Goal: Find specific page/section: Find specific page/section

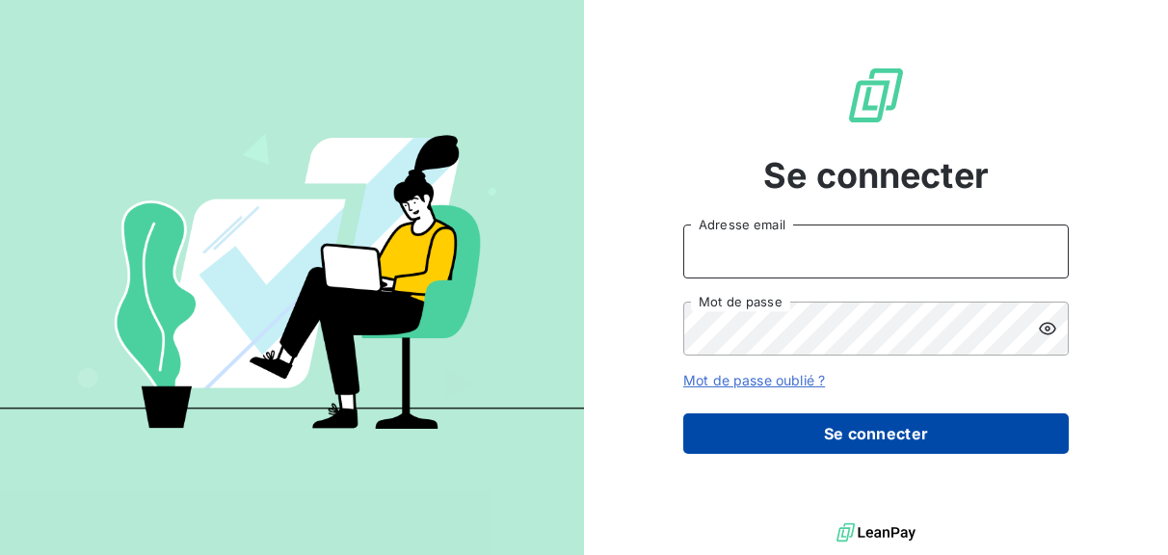
type input "nesrine@monga.io"
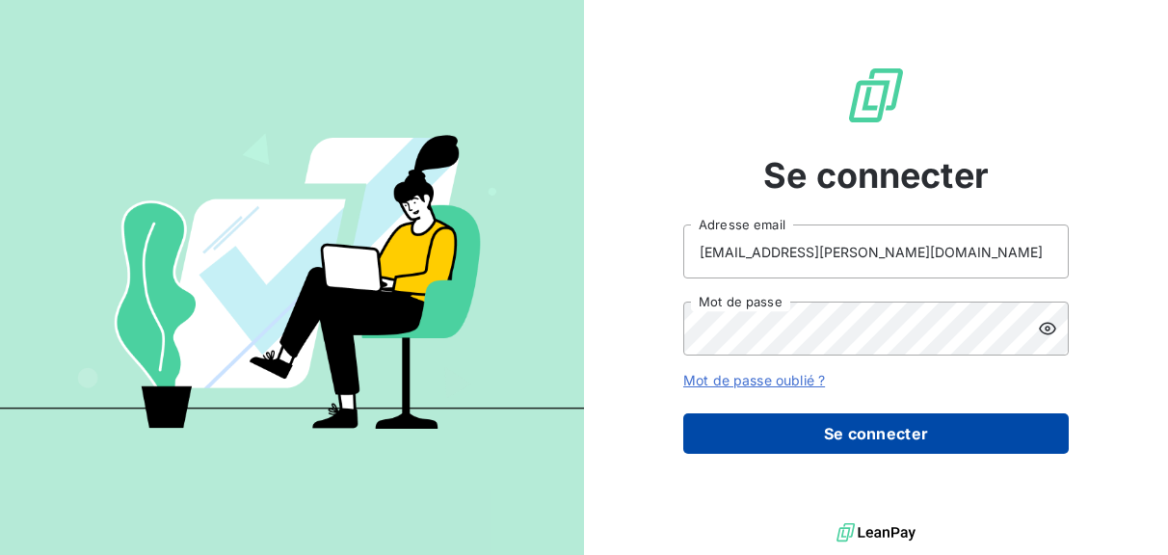
click at [712, 447] on button "Se connecter" at bounding box center [875, 433] width 385 height 40
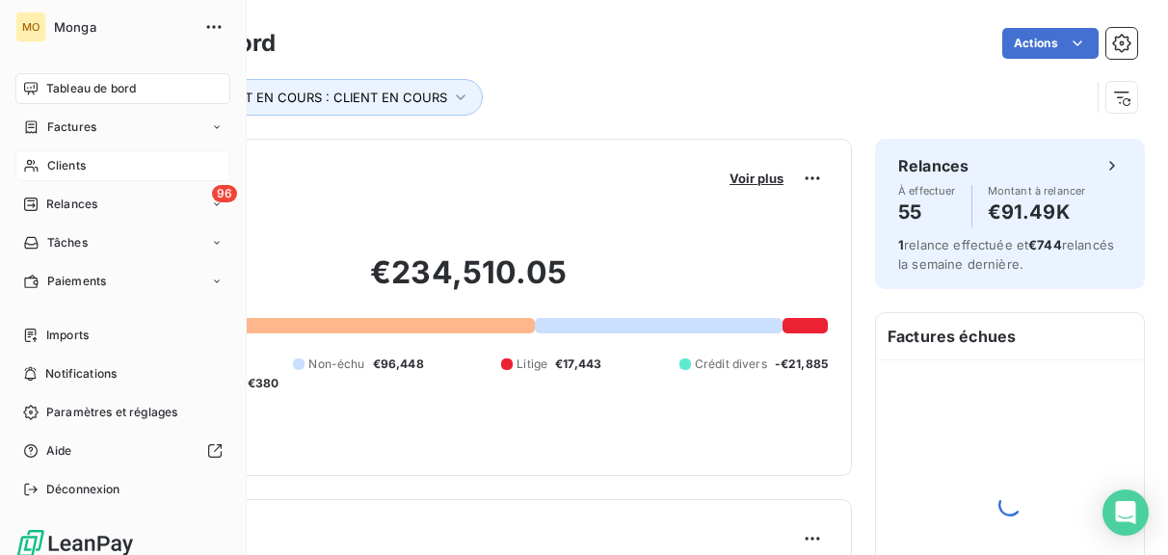
click at [44, 171] on div "Clients" at bounding box center [122, 165] width 215 height 31
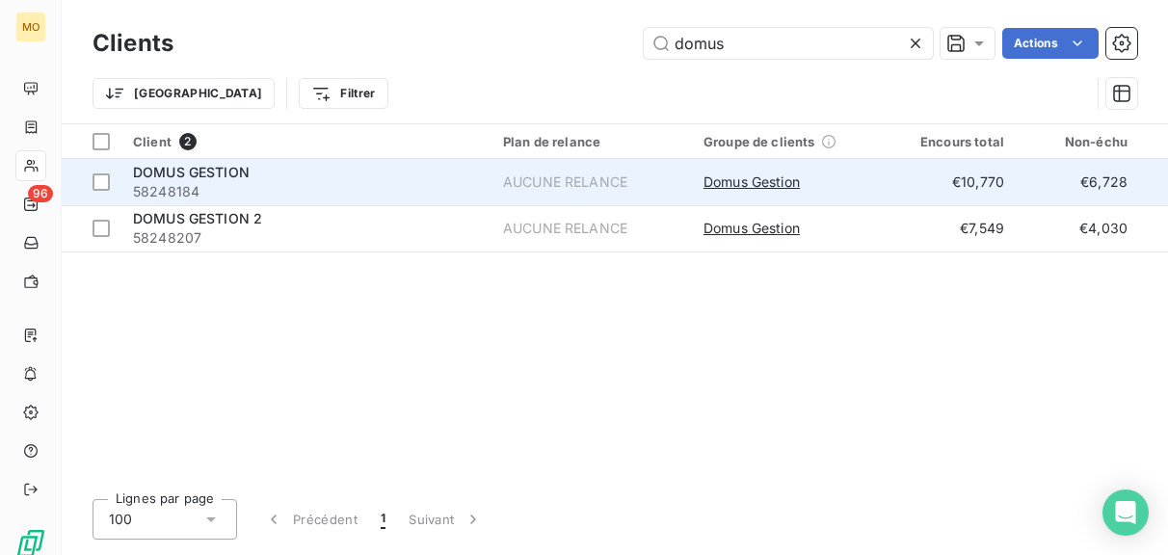
type input "domus"
click at [263, 187] on span "58248184" at bounding box center [306, 191] width 347 height 19
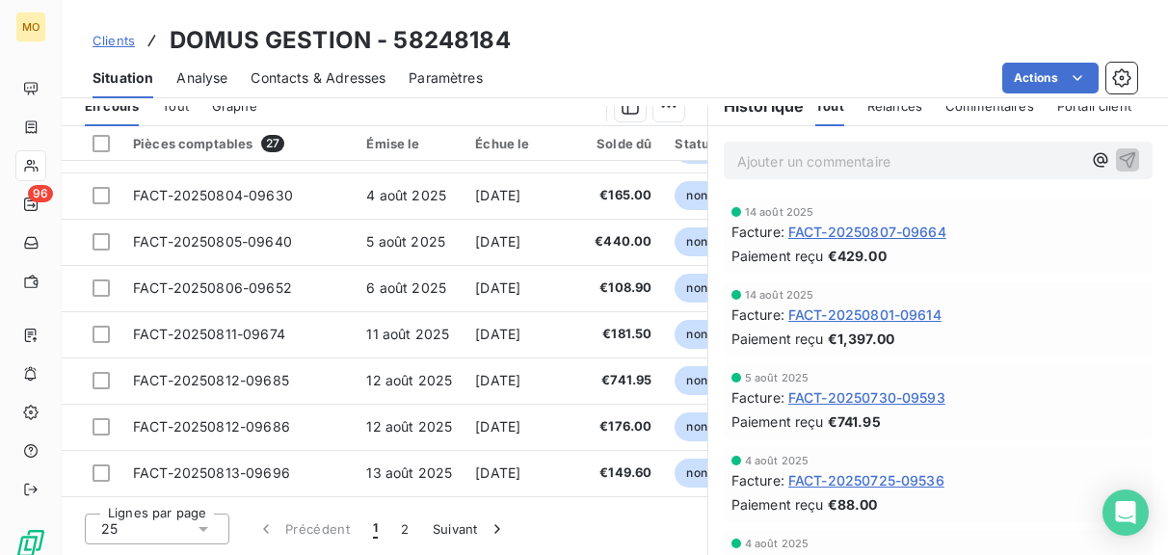
scroll to position [436, 0]
click at [398, 528] on button "2" at bounding box center [404, 530] width 31 height 40
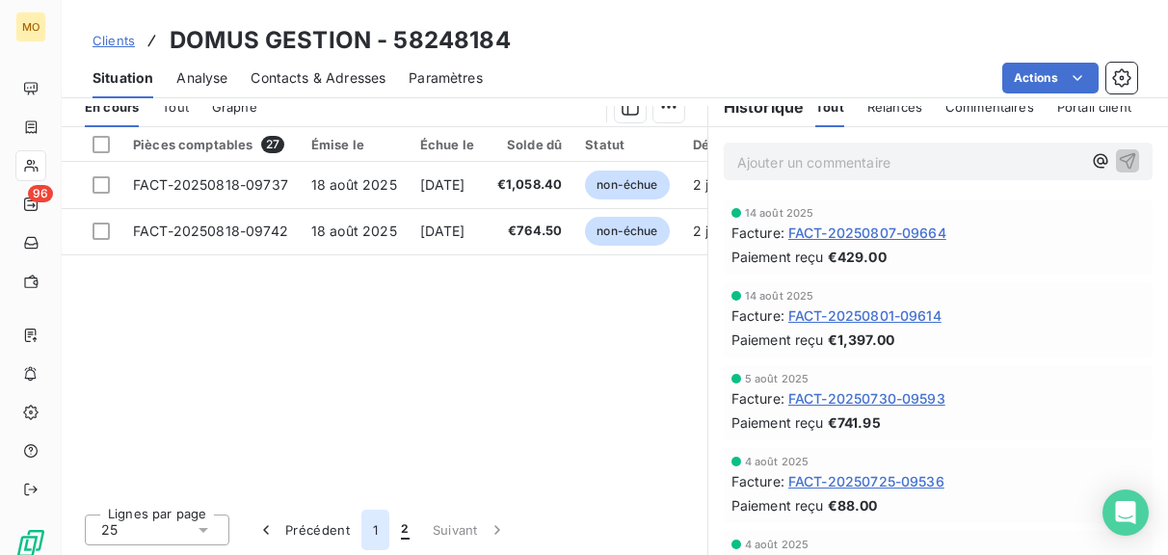
click at [386, 523] on button "1" at bounding box center [375, 530] width 28 height 40
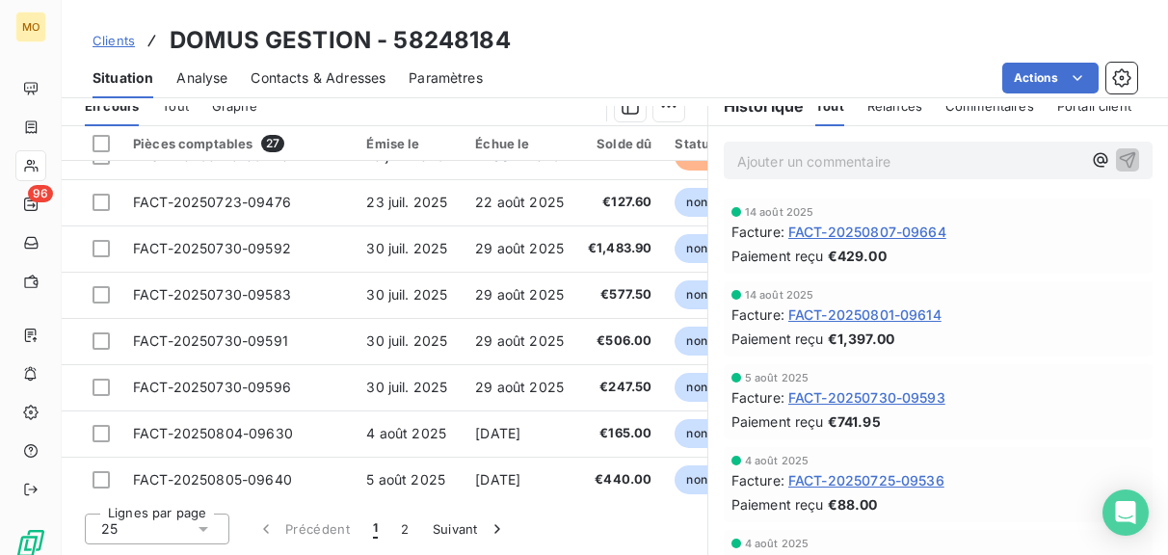
scroll to position [515, 0]
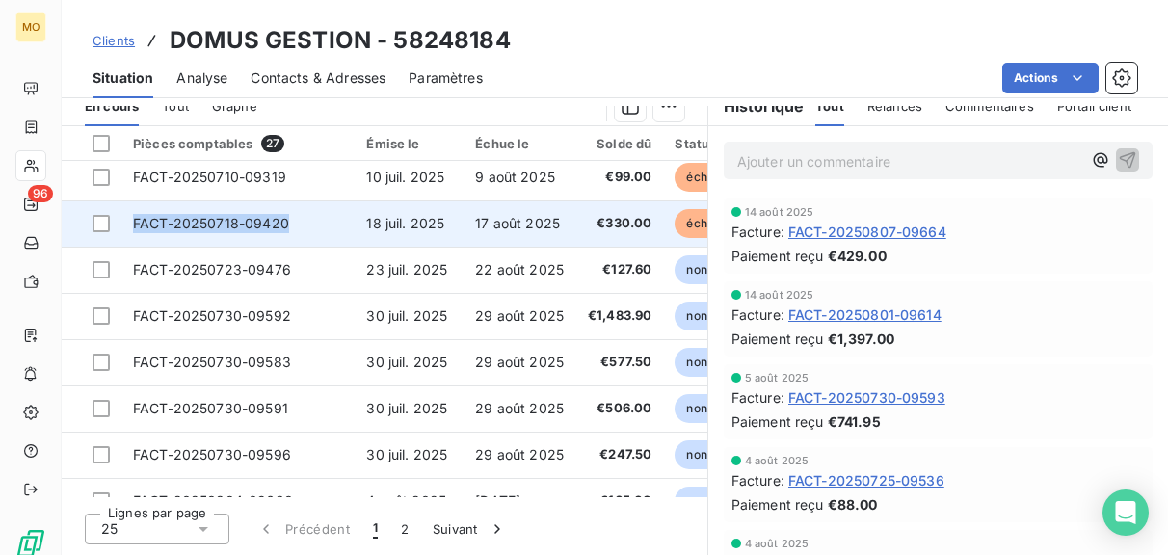
copy span "FACT-20250718-09420"
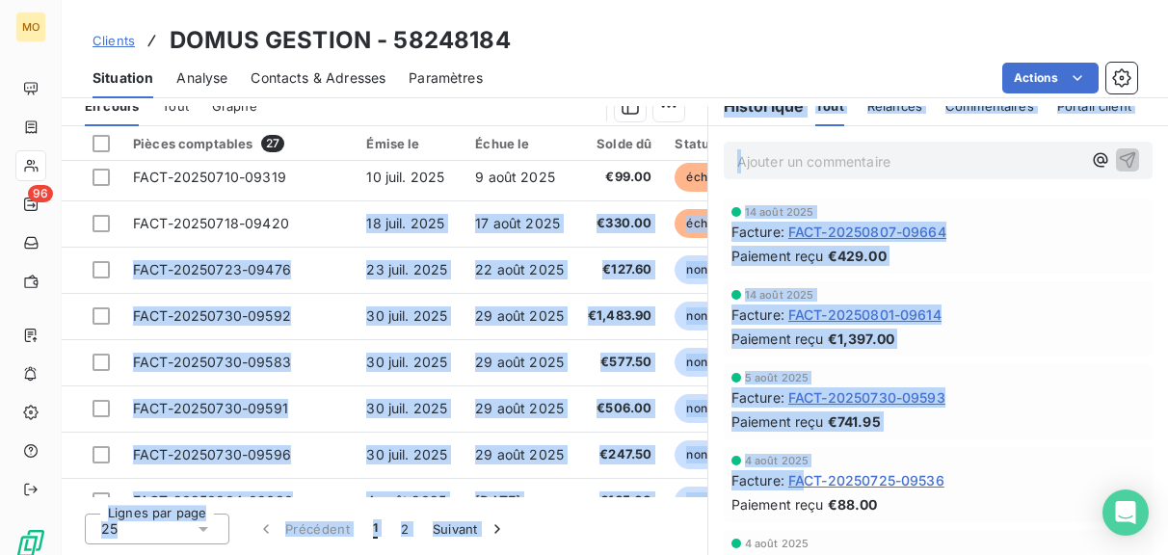
drag, startPoint x: 281, startPoint y: 225, endPoint x: 804, endPoint y: 473, distance: 577.9
click at [804, 473] on div "En cours Tout Graphe Pièces comptables 27 Émise le Échue le Solde dû Statut Dél…" at bounding box center [615, 314] width 1106 height 482
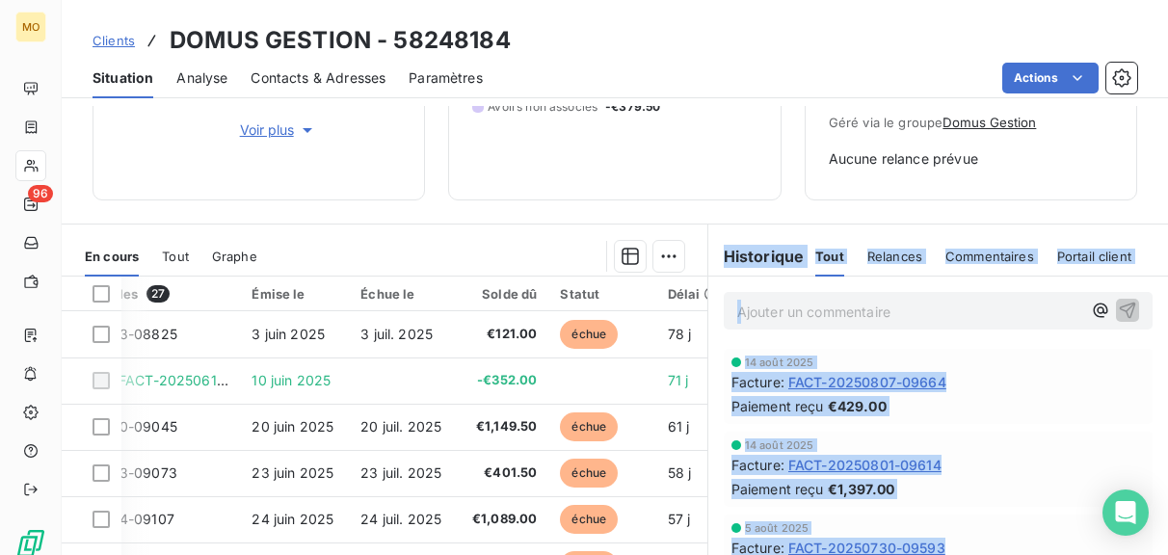
scroll to position [0, 0]
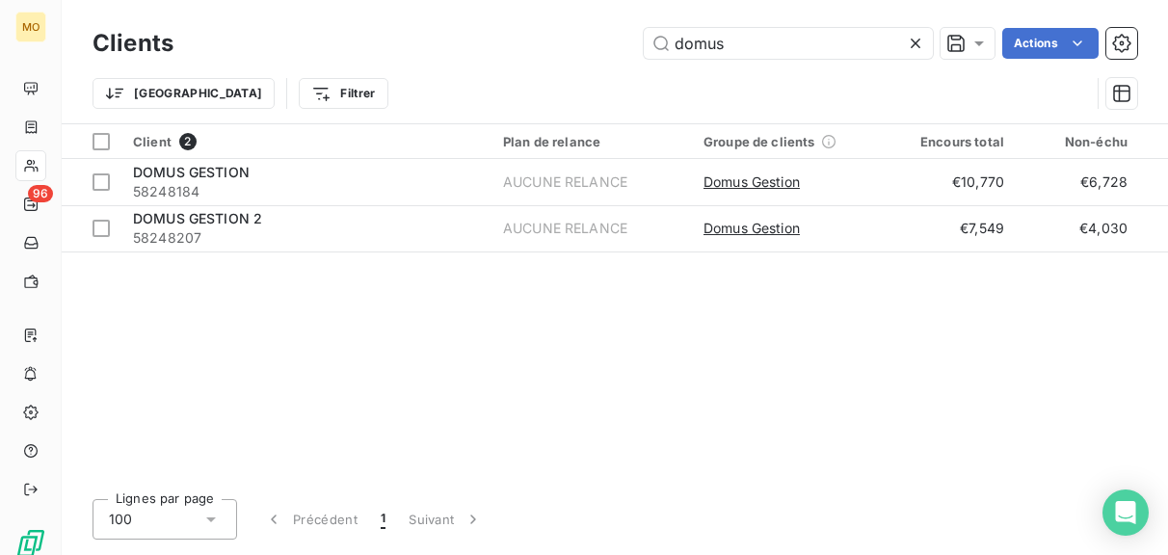
click at [231, 251] on div "Client 2 Plan de relance Groupe de clients Encours total Non-échu Échu Limite d…" at bounding box center [615, 303] width 1106 height 359
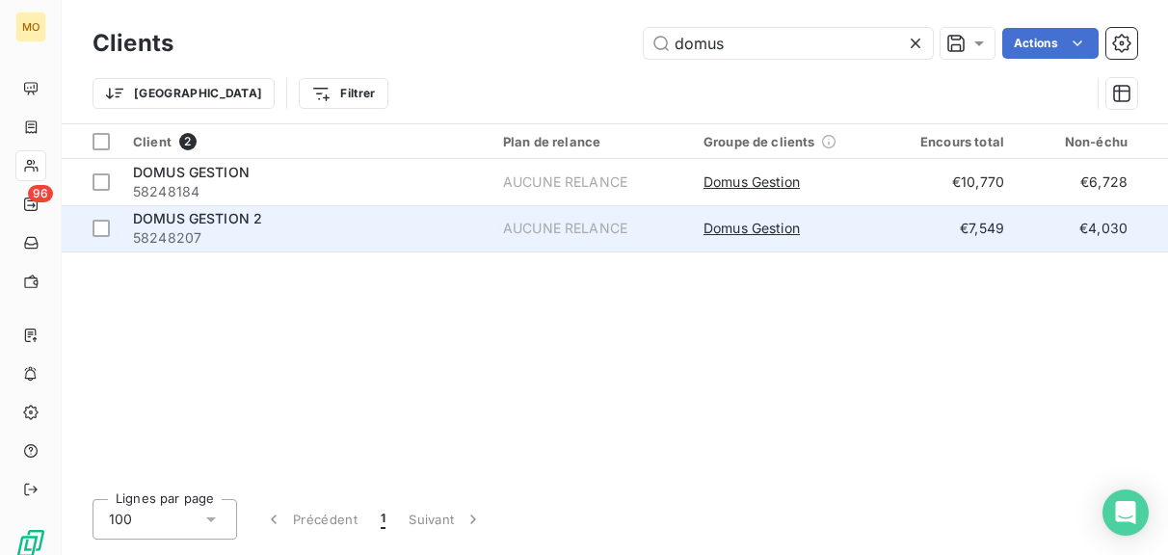
click at [243, 236] on span "58248207" at bounding box center [306, 237] width 347 height 19
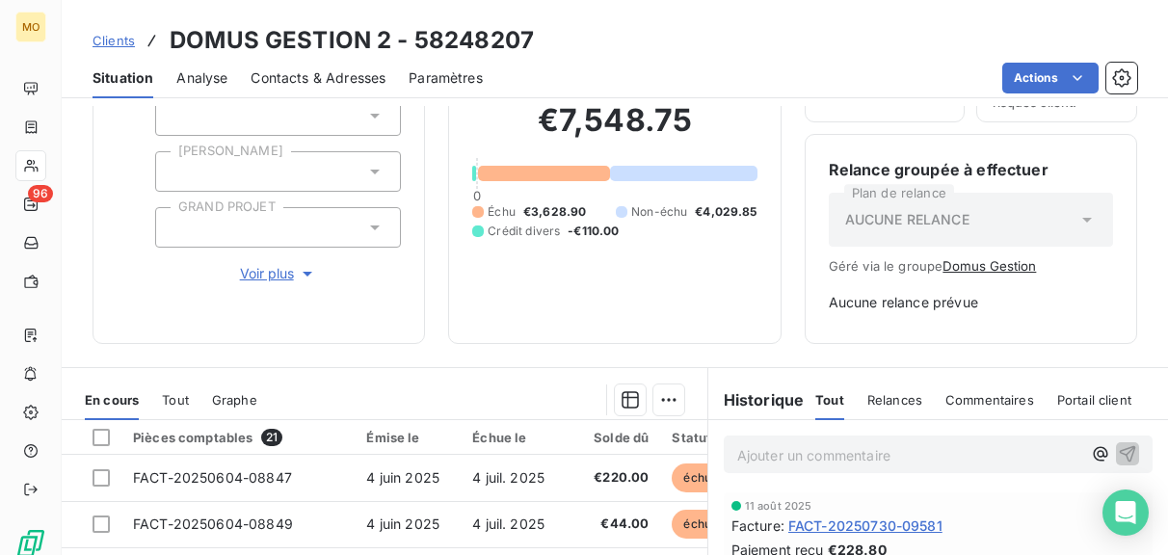
scroll to position [207, 0]
